Goal: Task Accomplishment & Management: Use online tool/utility

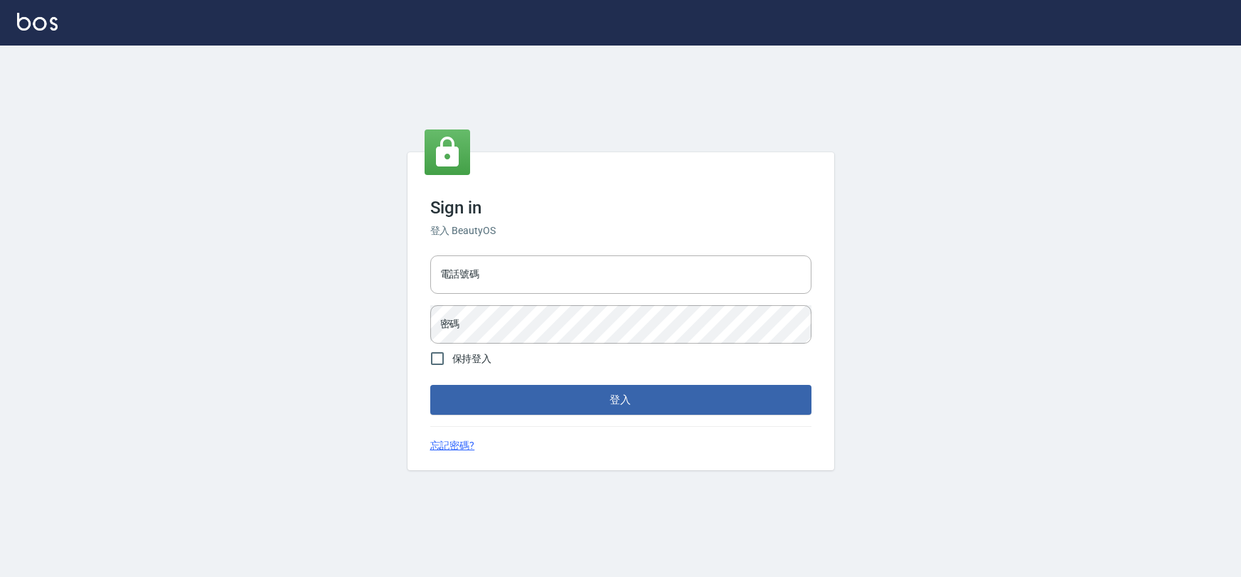
type input "0975575780"
click at [635, 406] on button "登入" at bounding box center [620, 400] width 381 height 30
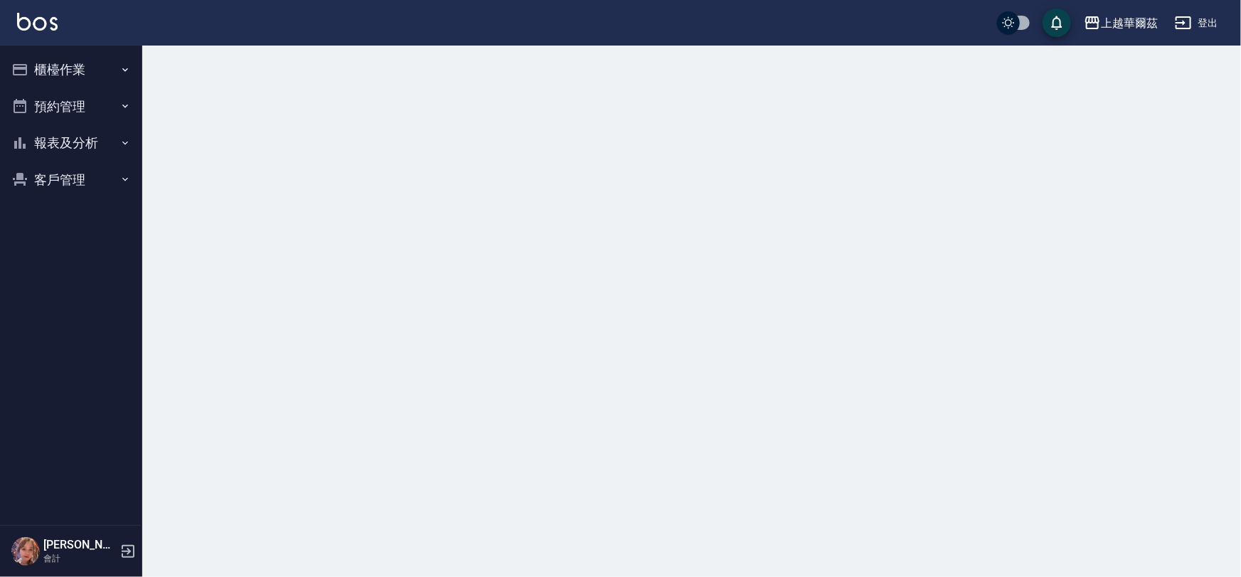
click at [85, 68] on button "櫃檯作業" at bounding box center [71, 69] width 131 height 37
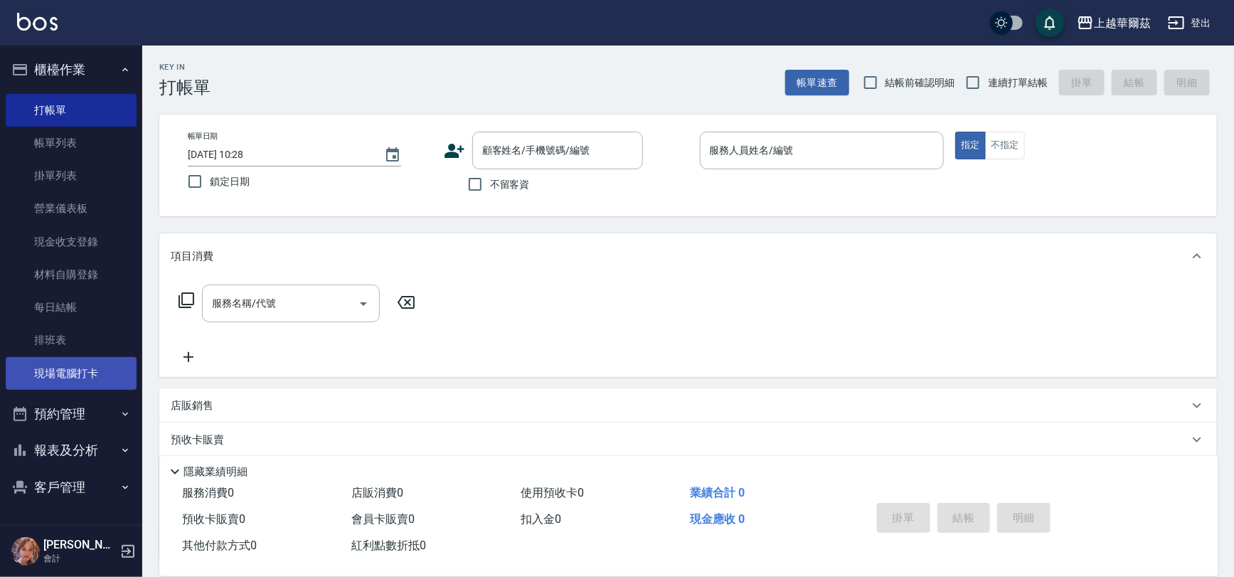
click at [86, 367] on link "現場電腦打卡" at bounding box center [71, 373] width 131 height 33
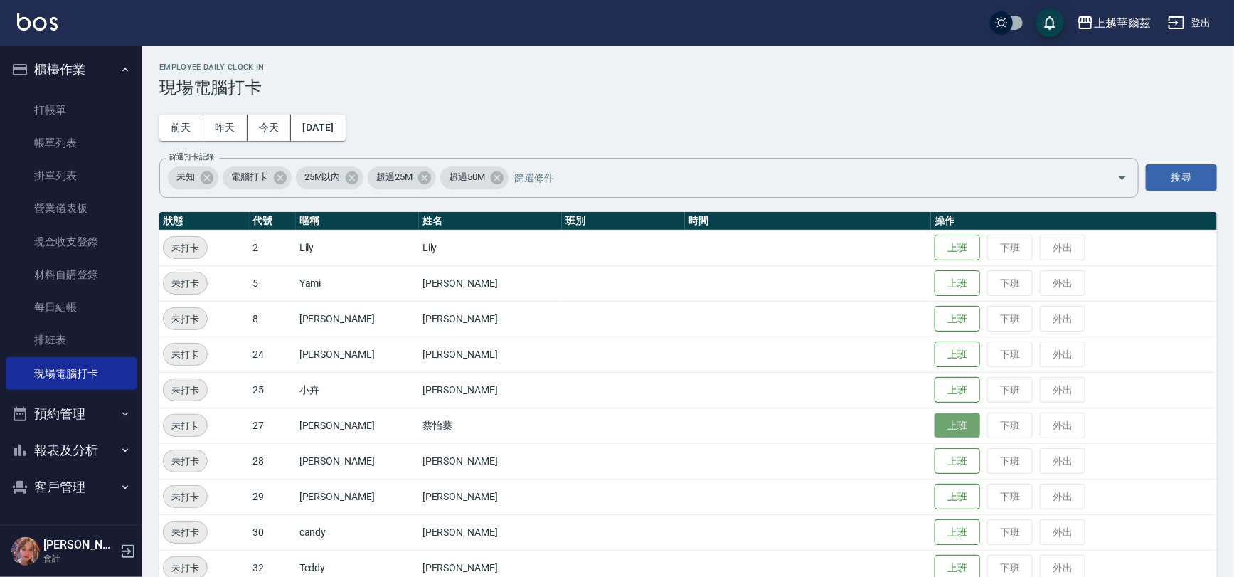
click at [935, 428] on button "上班" at bounding box center [958, 425] width 46 height 25
click at [938, 326] on button "上班" at bounding box center [958, 319] width 46 height 25
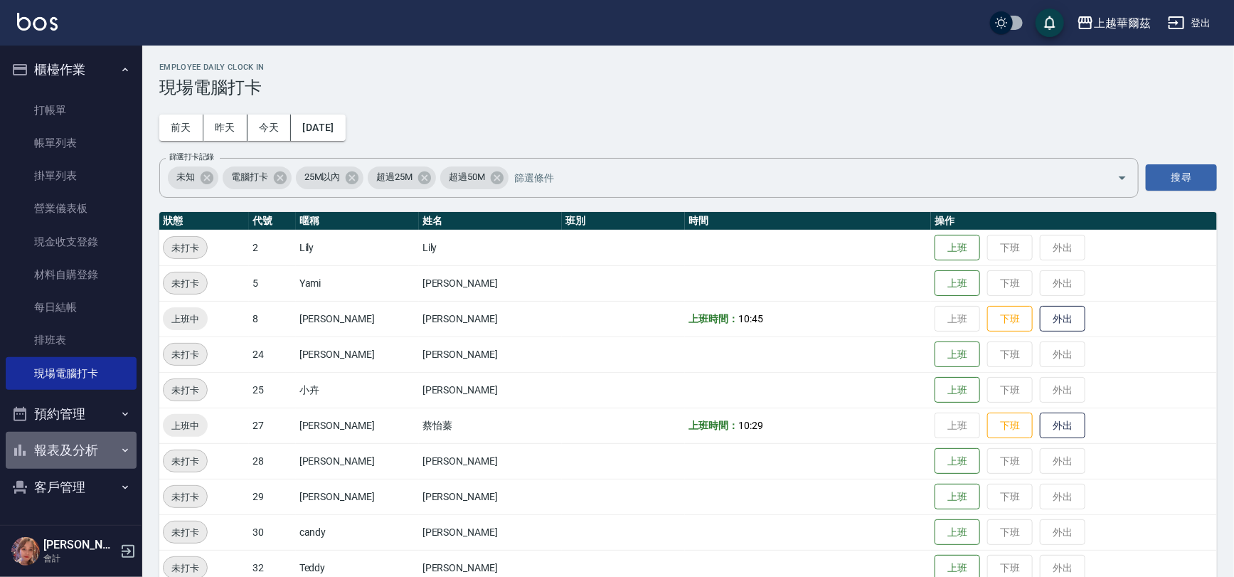
click at [68, 446] on button "報表及分析" at bounding box center [71, 450] width 131 height 37
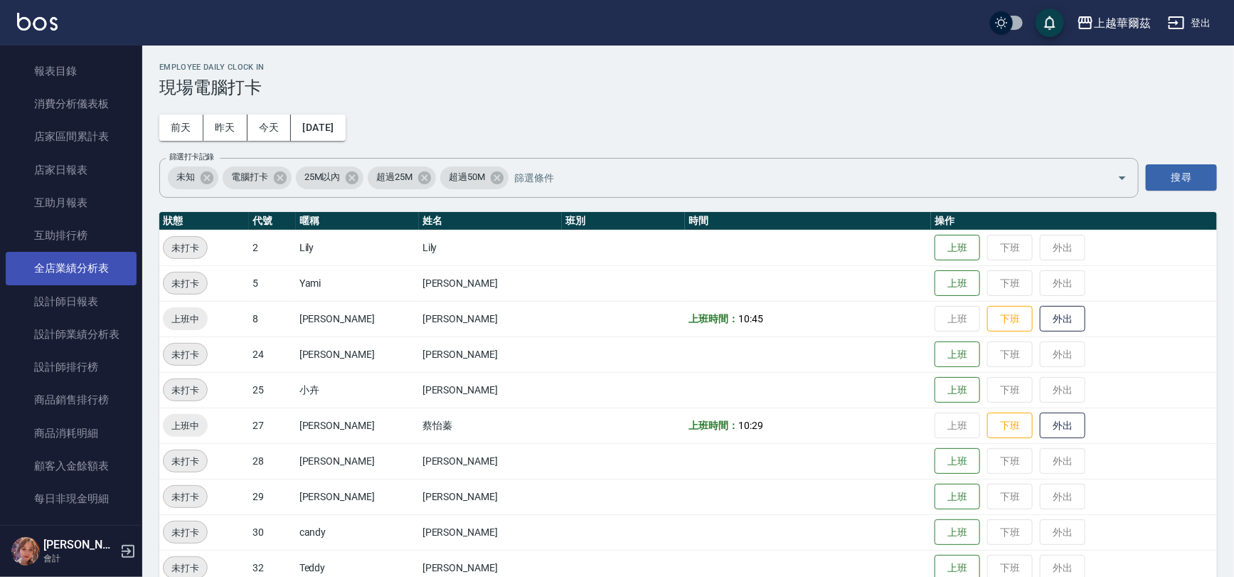
click at [65, 262] on link "全店業績分析表" at bounding box center [71, 268] width 131 height 33
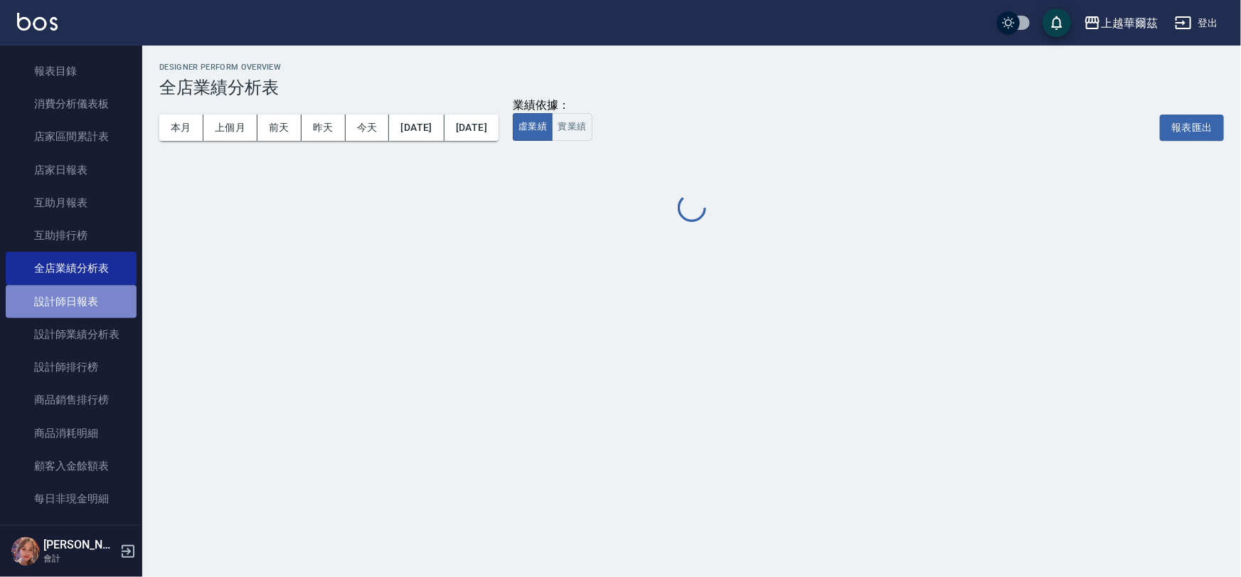
click at [76, 313] on link "設計師日報表" at bounding box center [71, 301] width 131 height 33
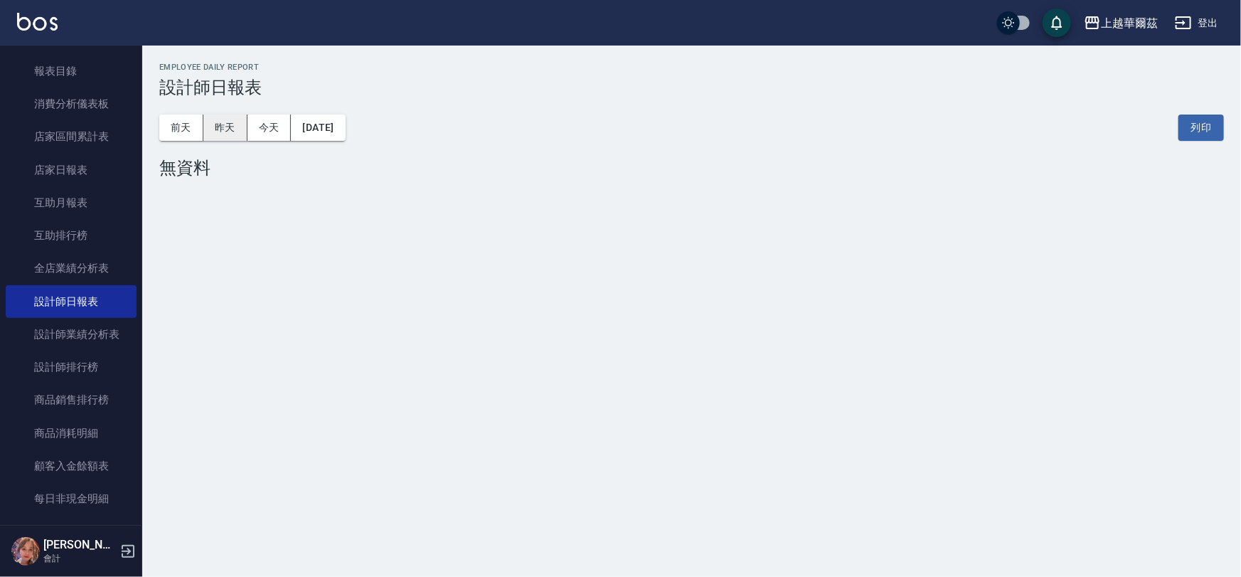
click at [234, 127] on button "昨天" at bounding box center [225, 128] width 44 height 26
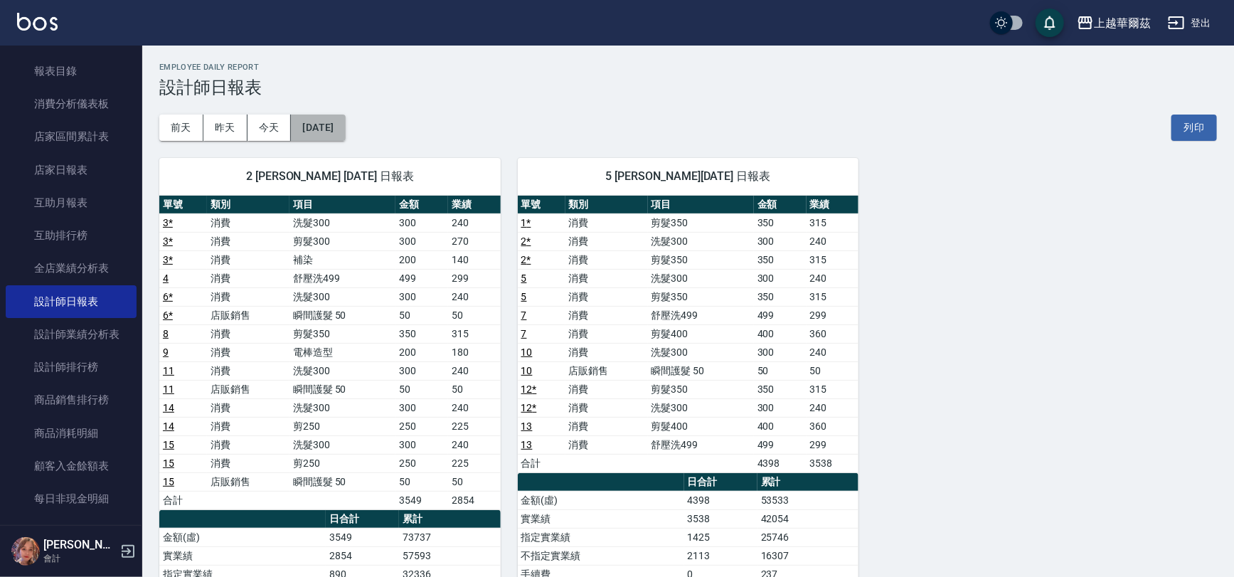
click at [329, 124] on button "[DATE]" at bounding box center [318, 128] width 54 height 26
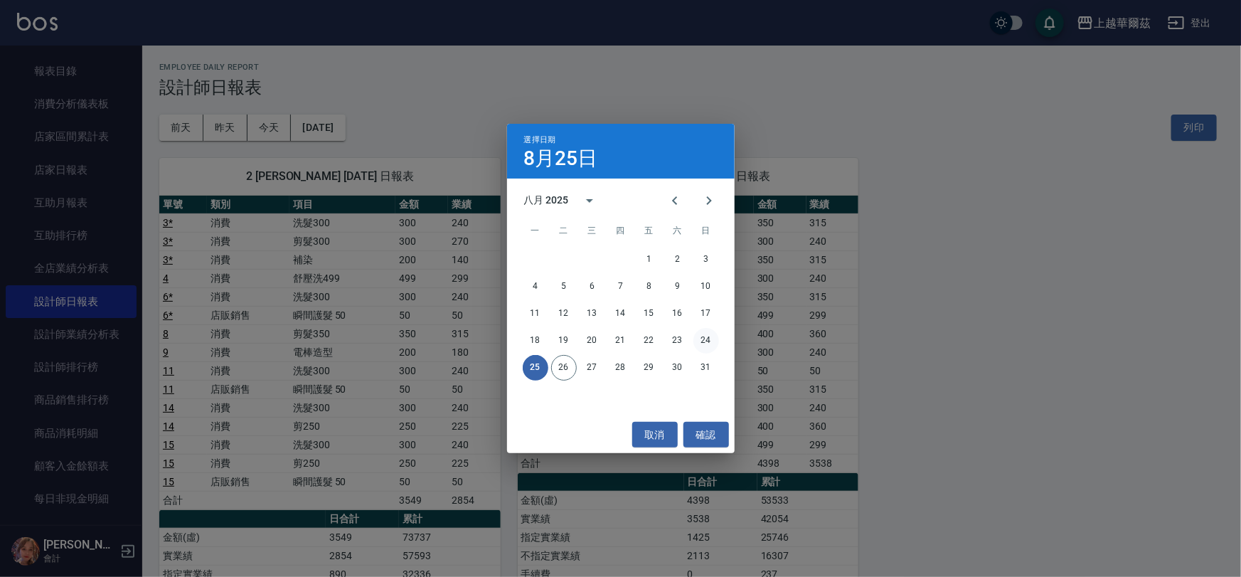
click at [699, 343] on button "24" at bounding box center [707, 341] width 26 height 26
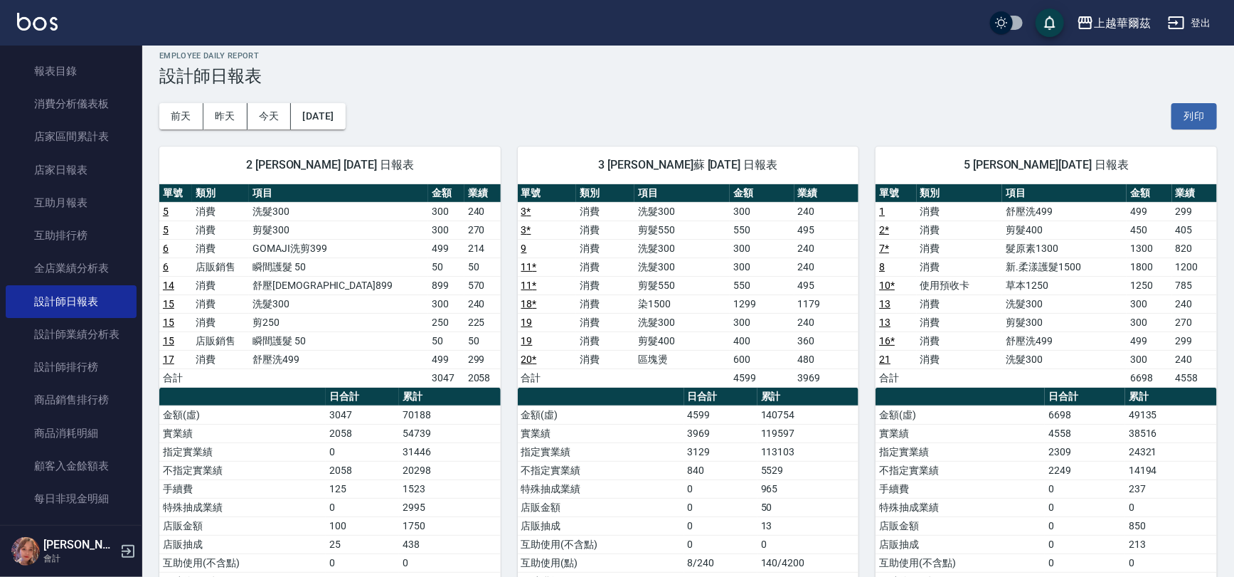
scroll to position [4, 0]
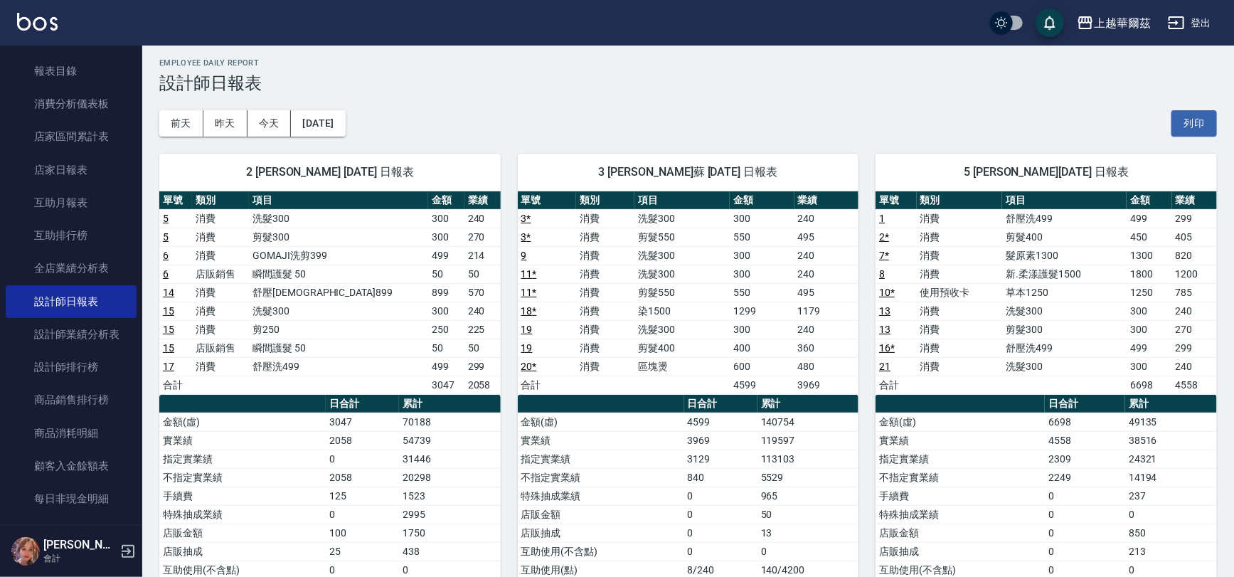
drag, startPoint x: 1232, startPoint y: 166, endPoint x: 1235, endPoint y: 256, distance: 90.4
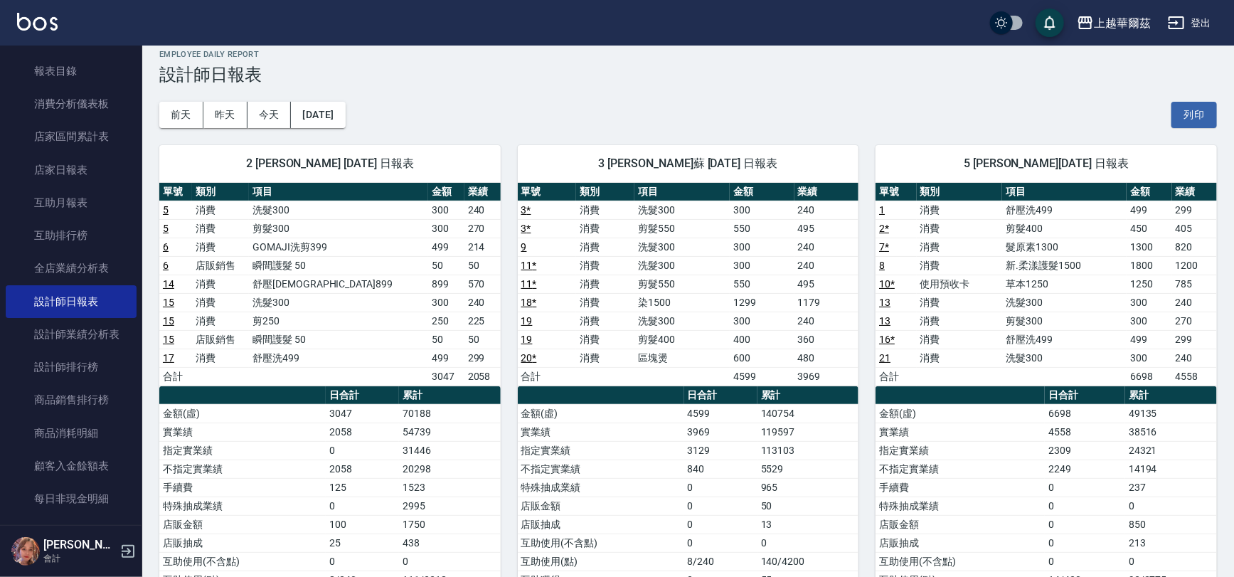
scroll to position [0, 0]
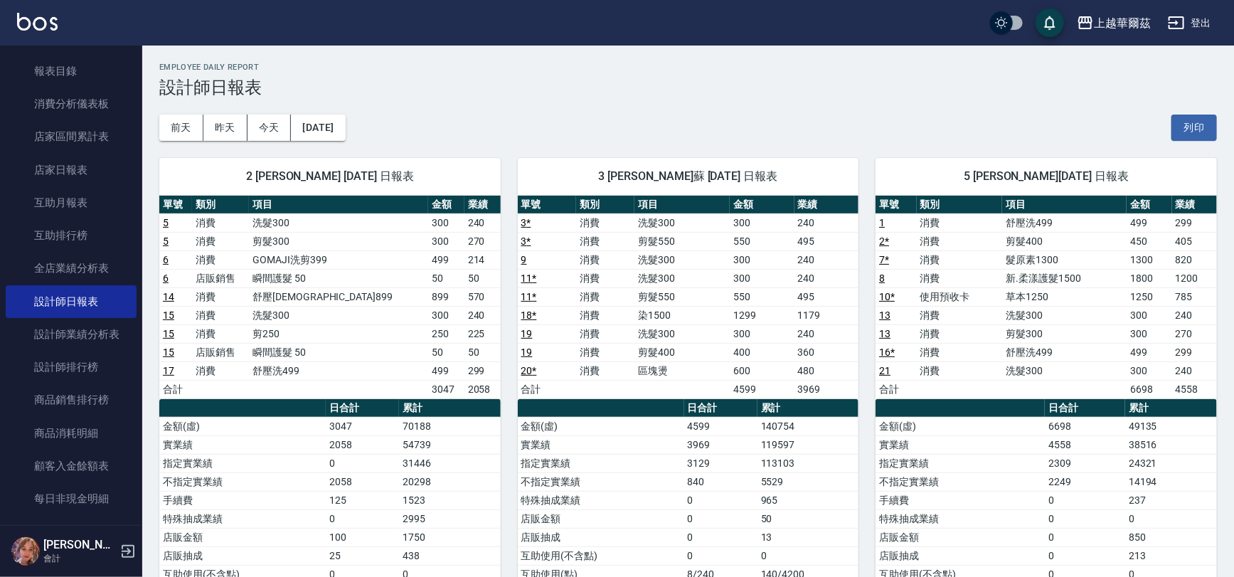
click at [618, 85] on h3 "設計師日報表" at bounding box center [688, 88] width 1058 height 20
click at [78, 326] on link "設計師業績分析表" at bounding box center [71, 334] width 131 height 33
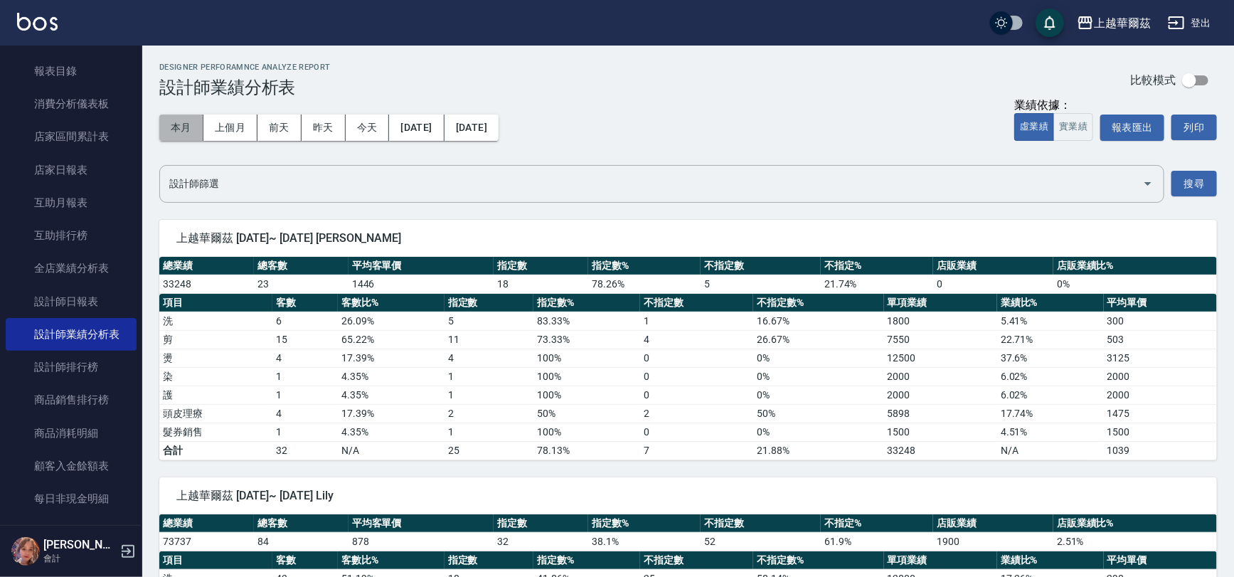
click at [196, 122] on button "本月" at bounding box center [181, 128] width 44 height 26
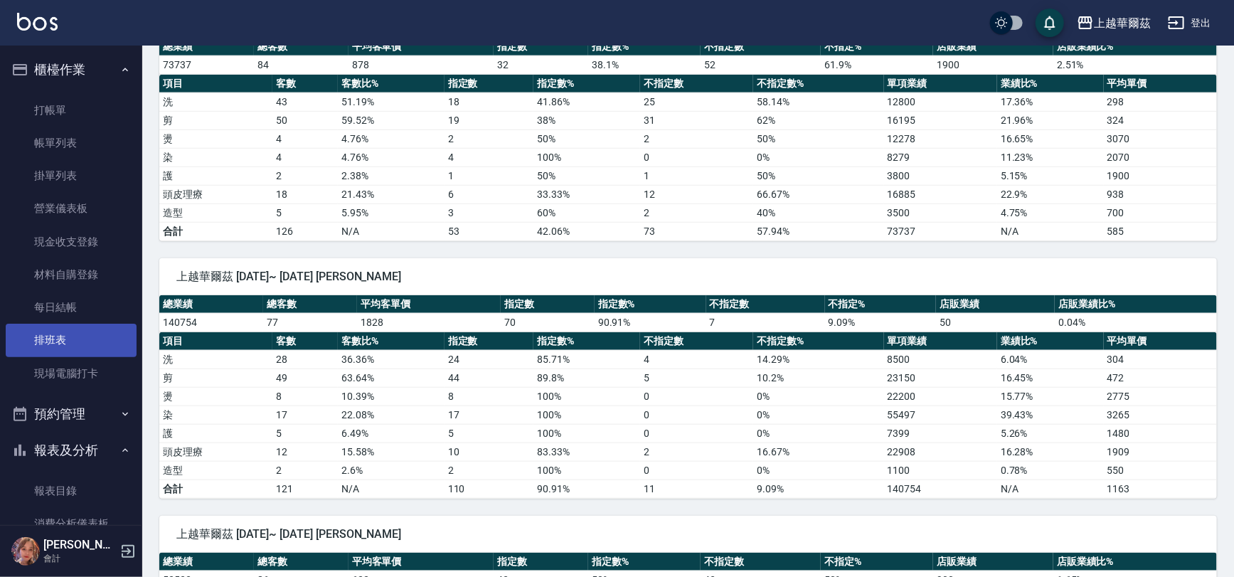
click at [41, 338] on link "排班表" at bounding box center [71, 340] width 131 height 33
